Goal: Information Seeking & Learning: Learn about a topic

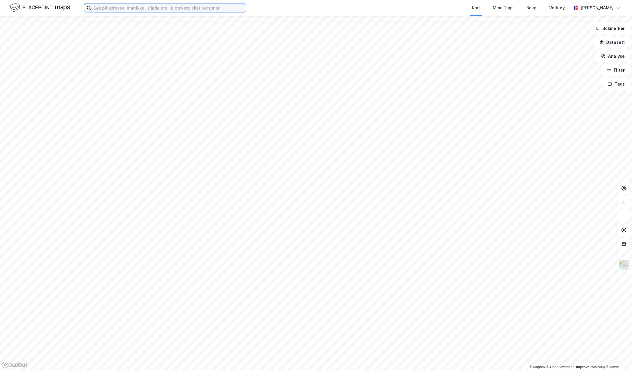
click at [139, 8] on input at bounding box center [168, 7] width 155 height 9
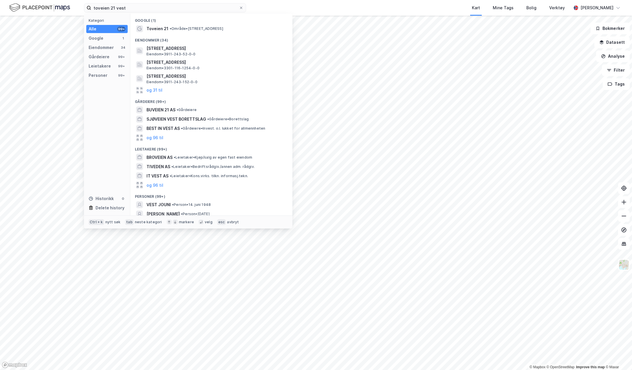
click at [194, 30] on span "• Område • [STREET_ADDRESS]" at bounding box center [197, 28] width 54 height 5
click at [165, 8] on input "toveien 21 vest" at bounding box center [165, 7] width 148 height 9
click at [108, 47] on div "Eiendommer" at bounding box center [101, 47] width 25 height 7
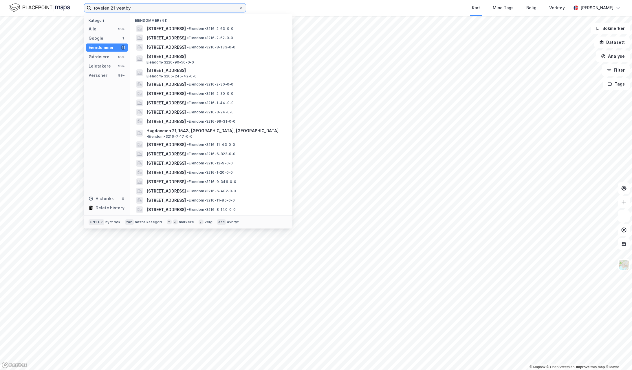
type input "toveien 21 vestby"
click at [186, 27] on span "[STREET_ADDRESS]" at bounding box center [166, 28] width 39 height 7
